Goal: Download file/media

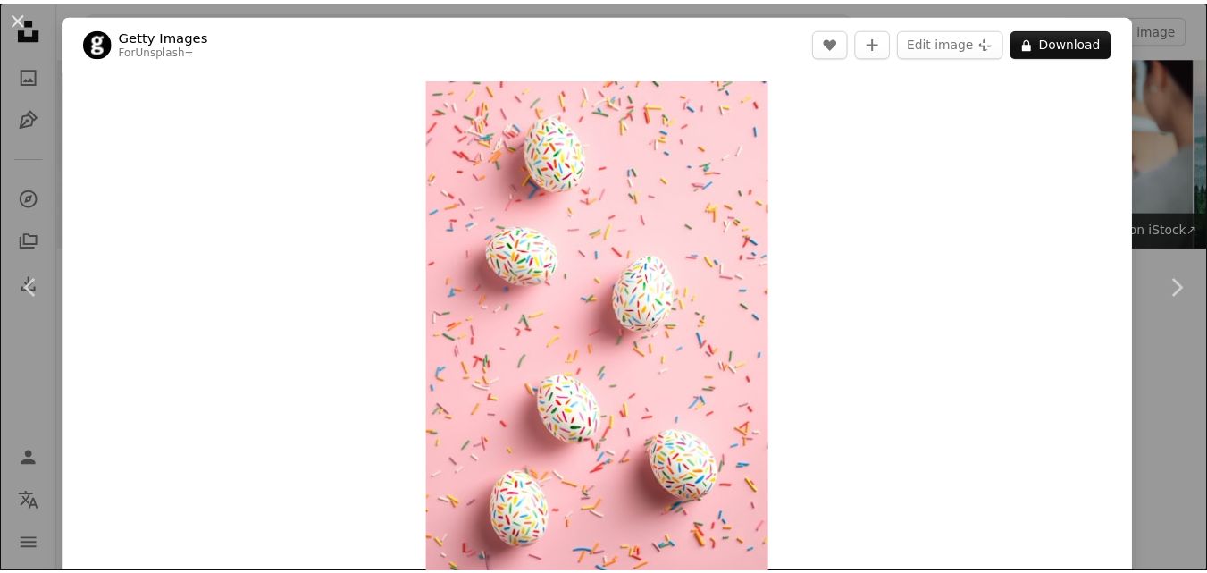
scroll to position [679, 0]
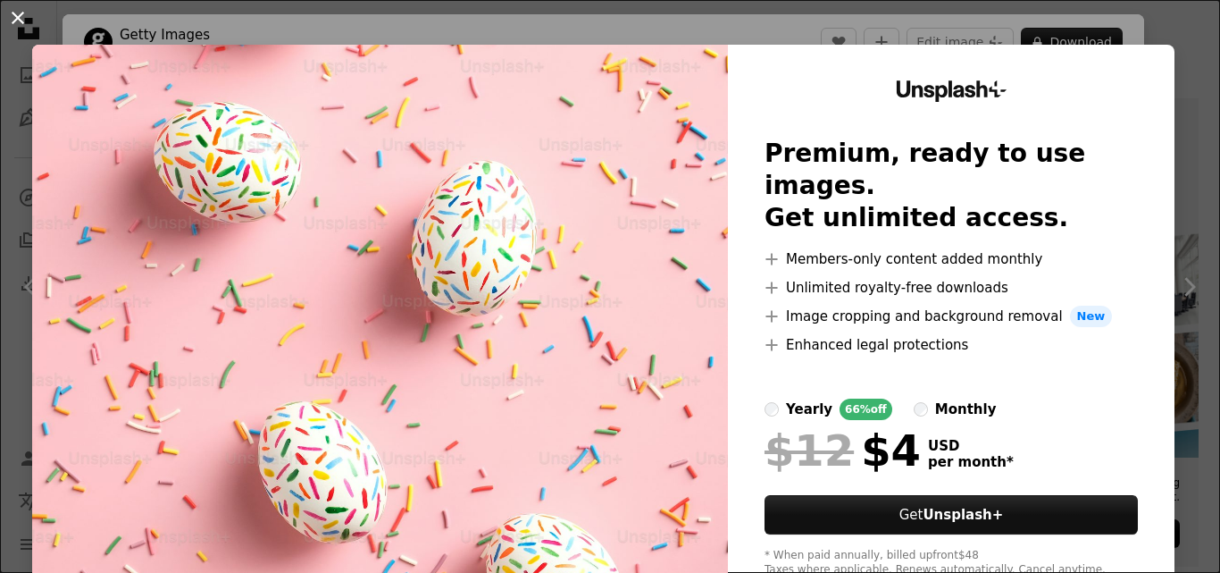
click at [23, 10] on button "An X shape" at bounding box center [17, 17] width 21 height 21
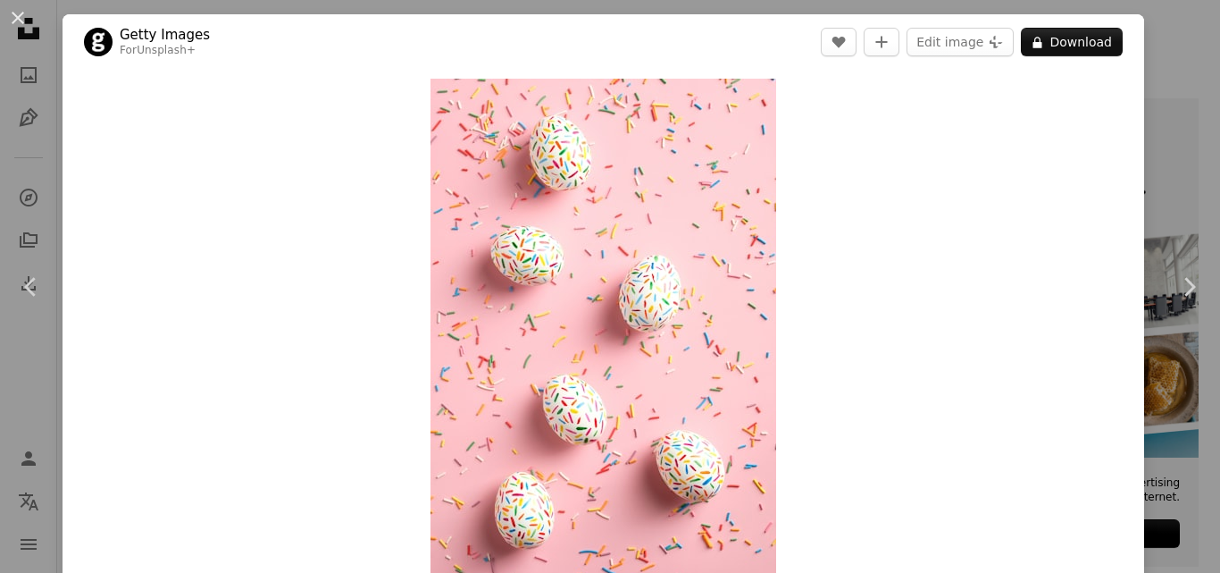
click at [23, 10] on button "An X shape" at bounding box center [17, 17] width 21 height 21
